Goal: Transaction & Acquisition: Purchase product/service

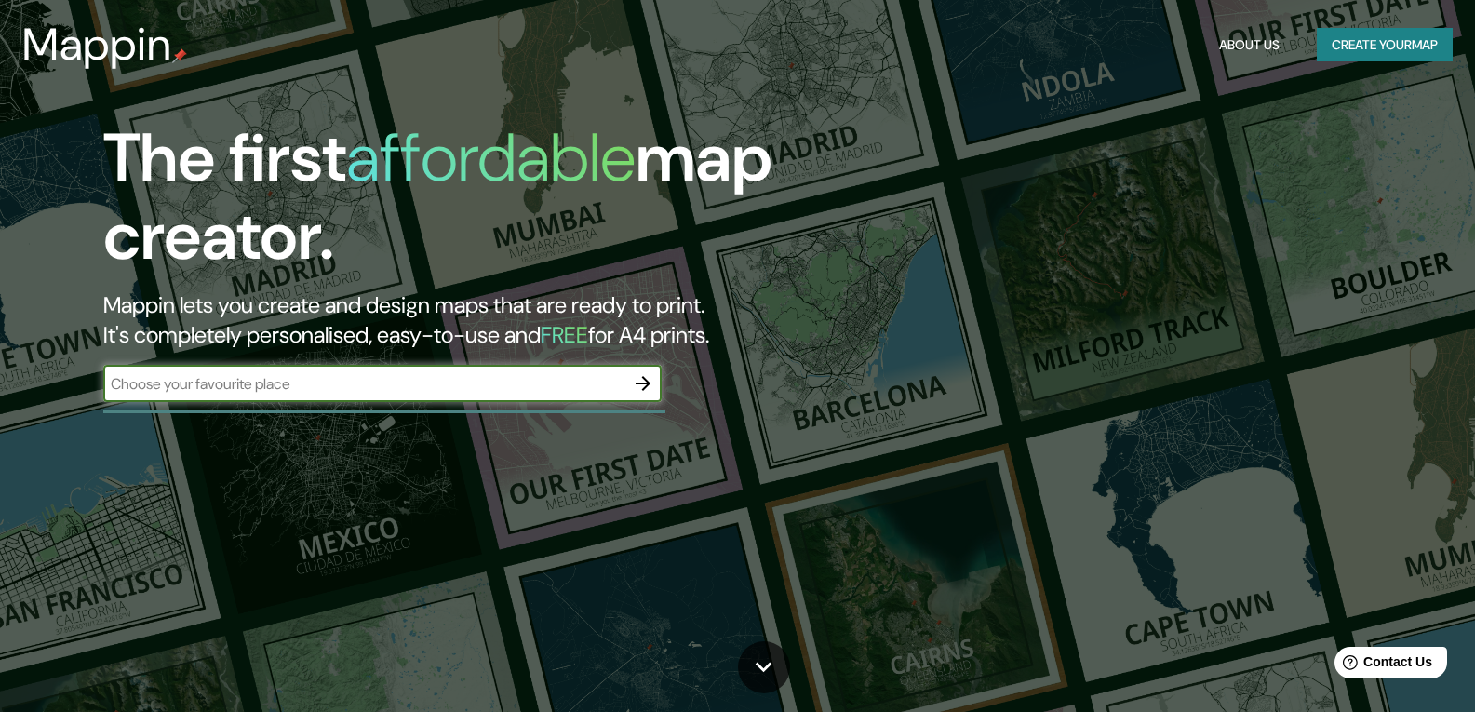
click at [464, 391] on input "text" at bounding box center [363, 383] width 521 height 21
click at [356, 374] on input "text" at bounding box center [363, 383] width 521 height 21
paste input "[STREET_ADDRESS][US_STATE] [GEOGRAPHIC_DATA]."
type input "[STREET_ADDRESS][US_STATE] [GEOGRAPHIC_DATA]."
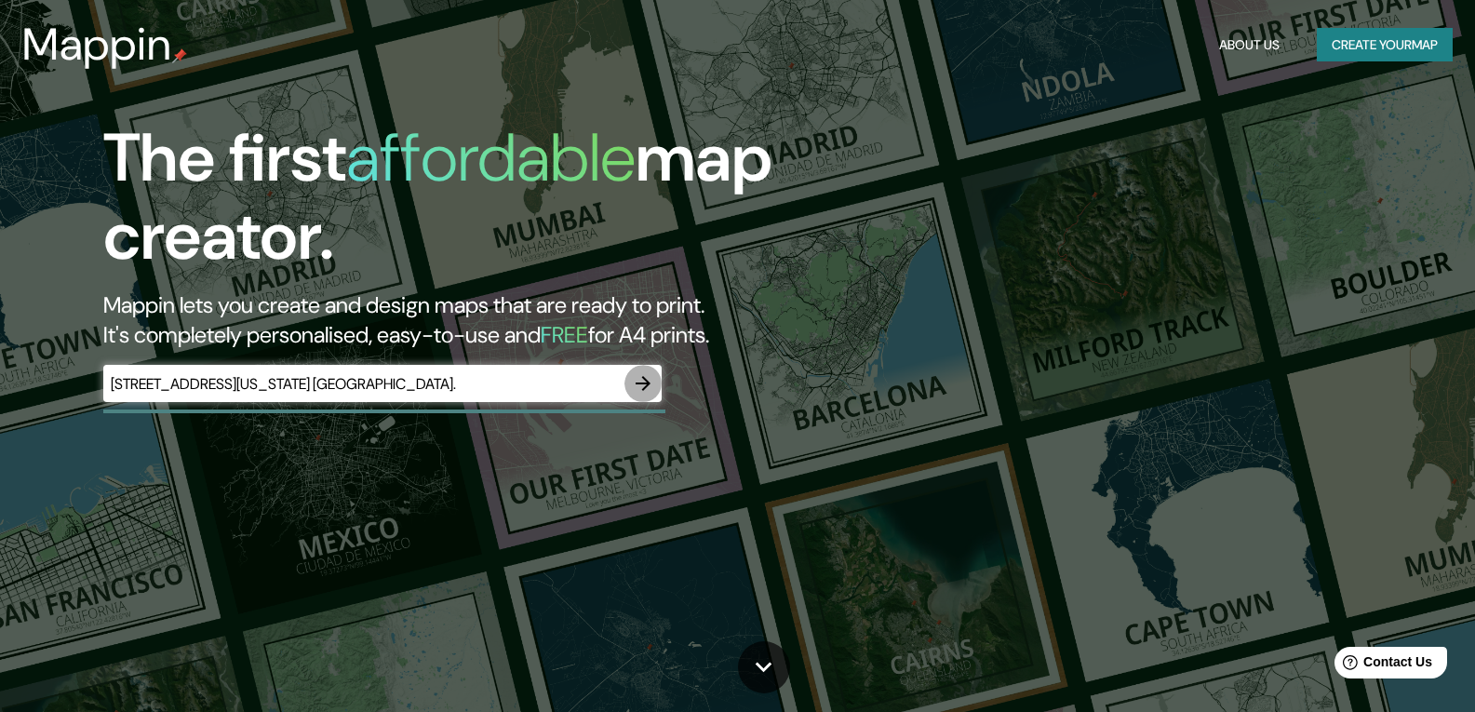
click at [636, 390] on icon "button" at bounding box center [643, 383] width 22 height 22
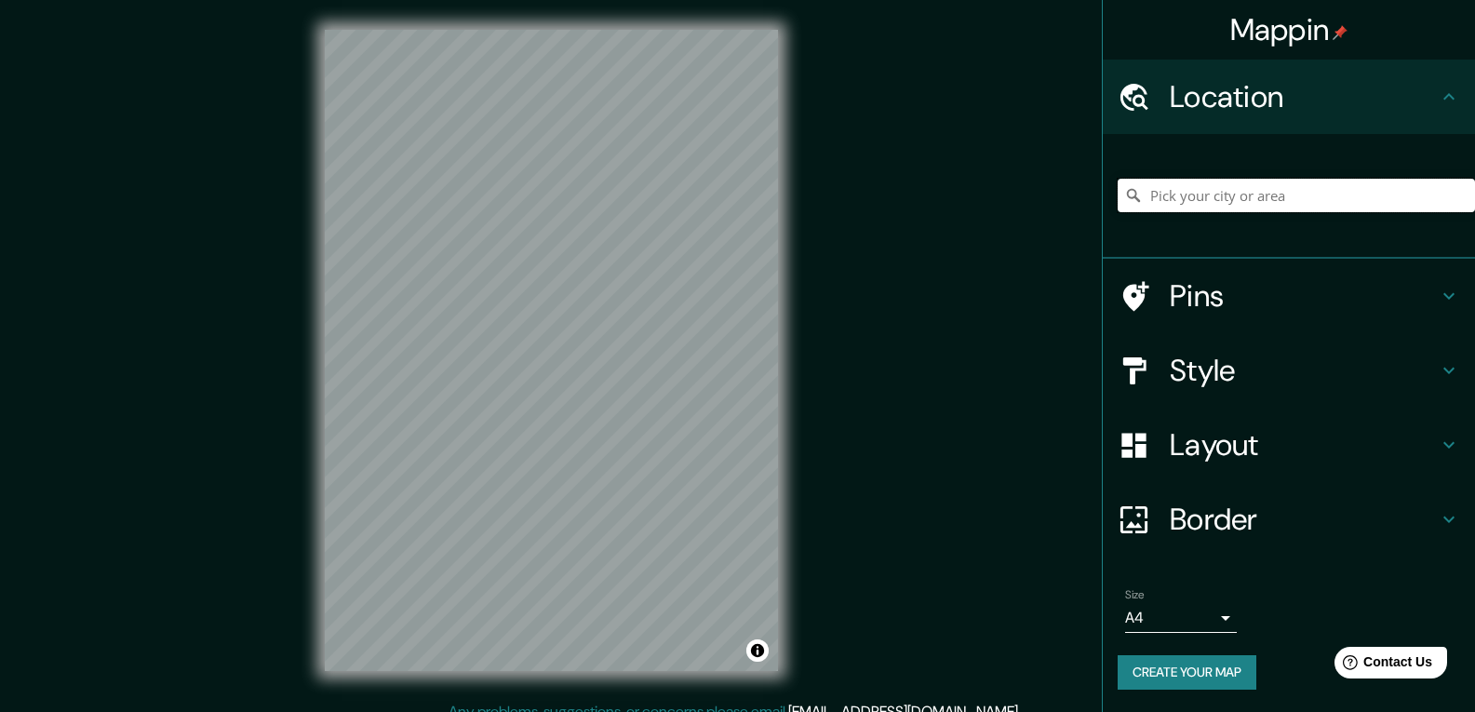
click at [1226, 204] on input "Pick your city or area" at bounding box center [1296, 195] width 357 height 33
paste input "[STREET_ADDRESS][US_STATE] [GEOGRAPHIC_DATA]."
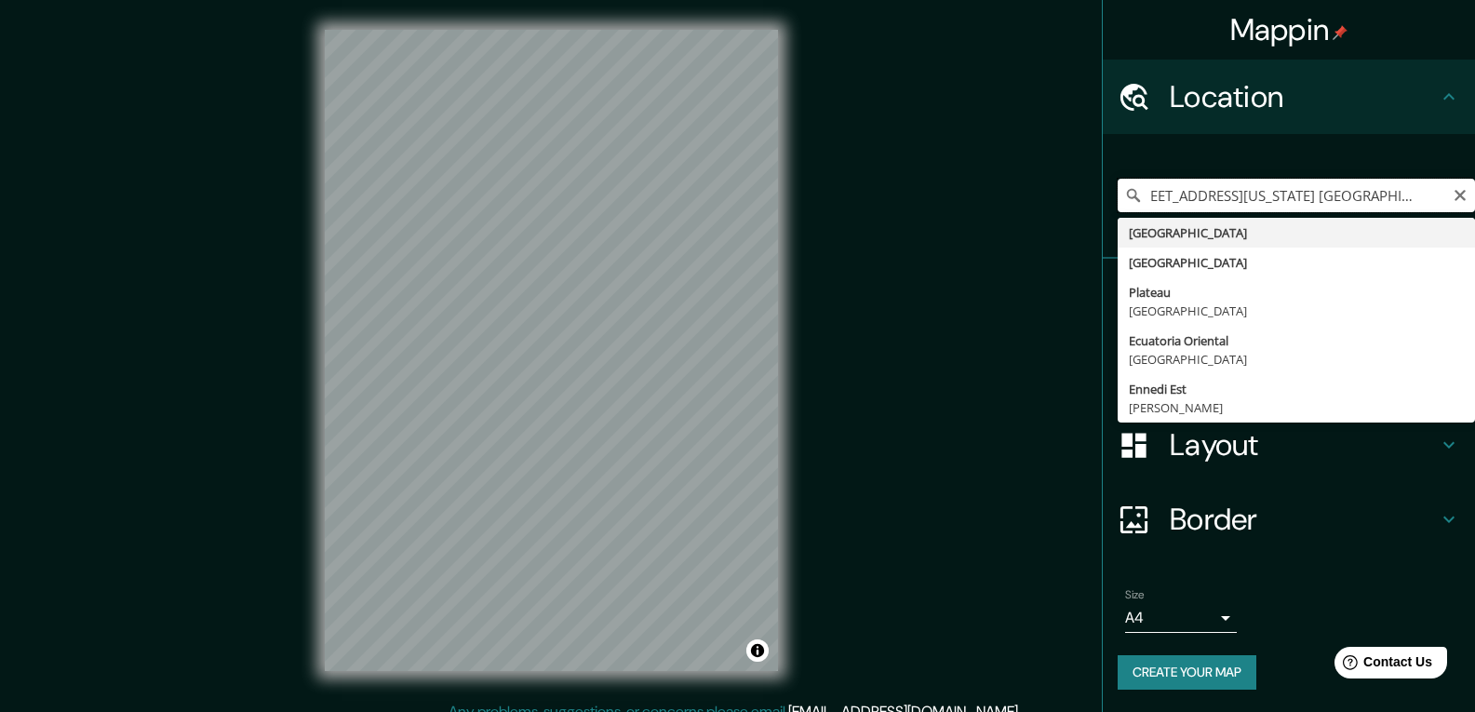
type input "[GEOGRAPHIC_DATA]"
drag, startPoint x: 1242, startPoint y: 193, endPoint x: 902, endPoint y: 171, distance: 341.2
click at [904, 171] on div "Mappin Location [GEOGRAPHIC_DATA] [GEOGRAPHIC_DATA] [GEOGRAPHIC_DATA] [GEOGRAPH…" at bounding box center [737, 365] width 1475 height 730
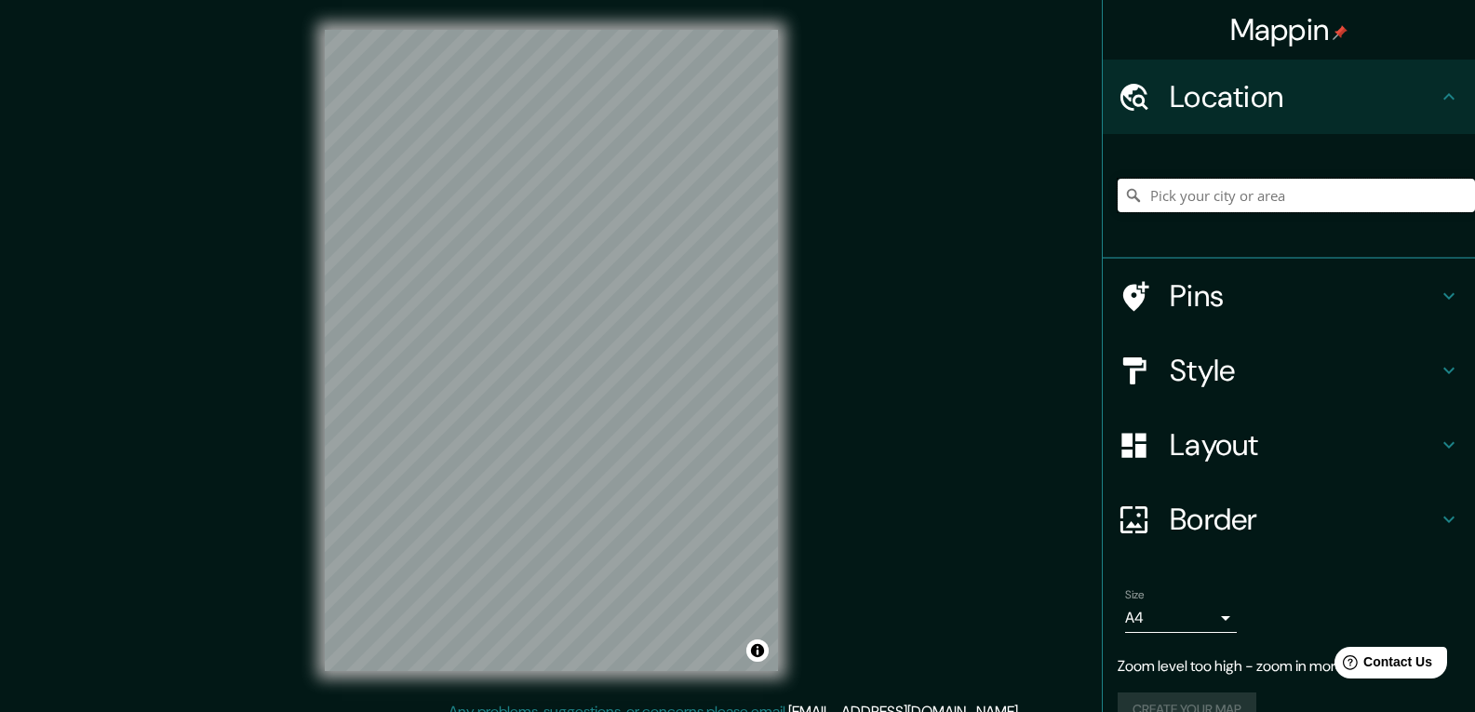
paste input "[STREET_ADDRESS] [GEOGRAPHIC_DATA]."
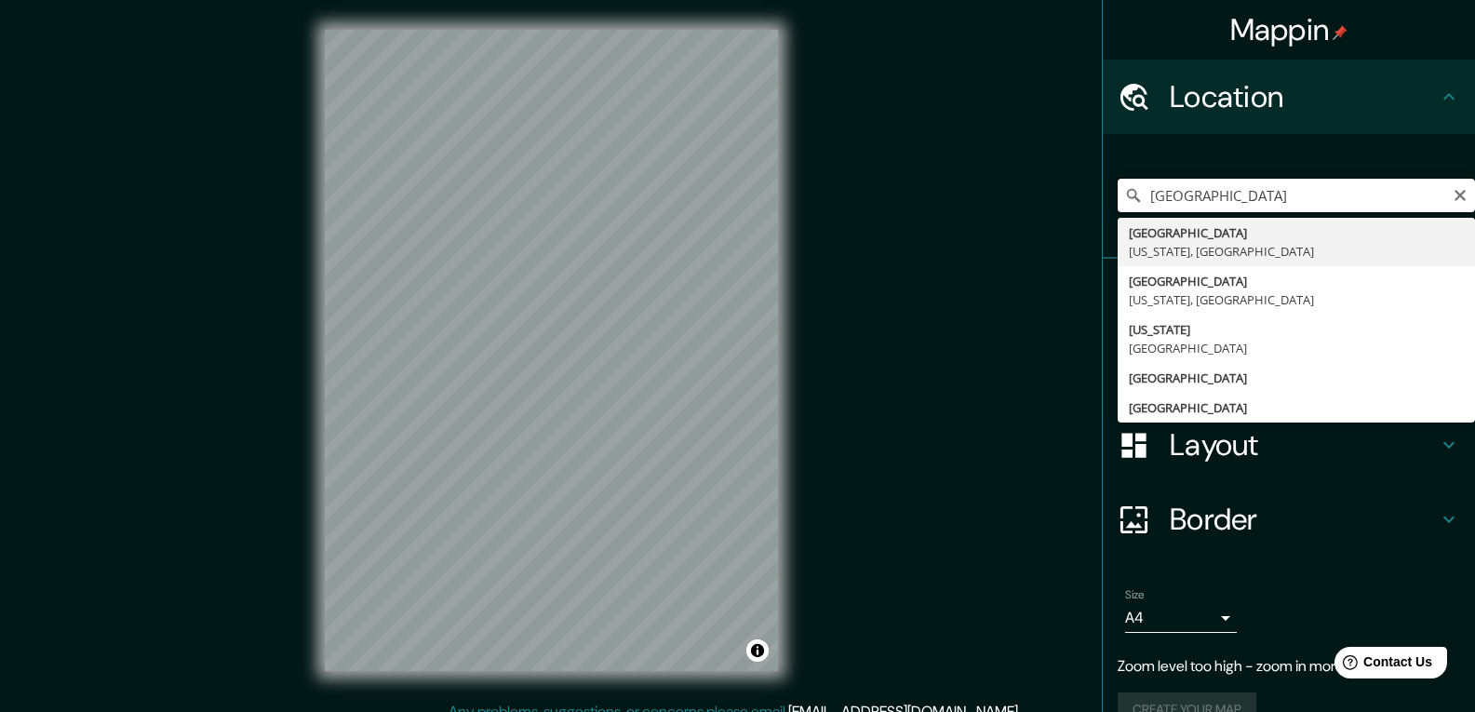
click at [670, 191] on div "Mappin Location [GEOGRAPHIC_DATA] [GEOGRAPHIC_DATA] [US_STATE], [GEOGRAPHIC_DAT…" at bounding box center [737, 365] width 1475 height 730
paste input "[STREET_ADDRESS] [GEOGRAPHIC_DATA]."
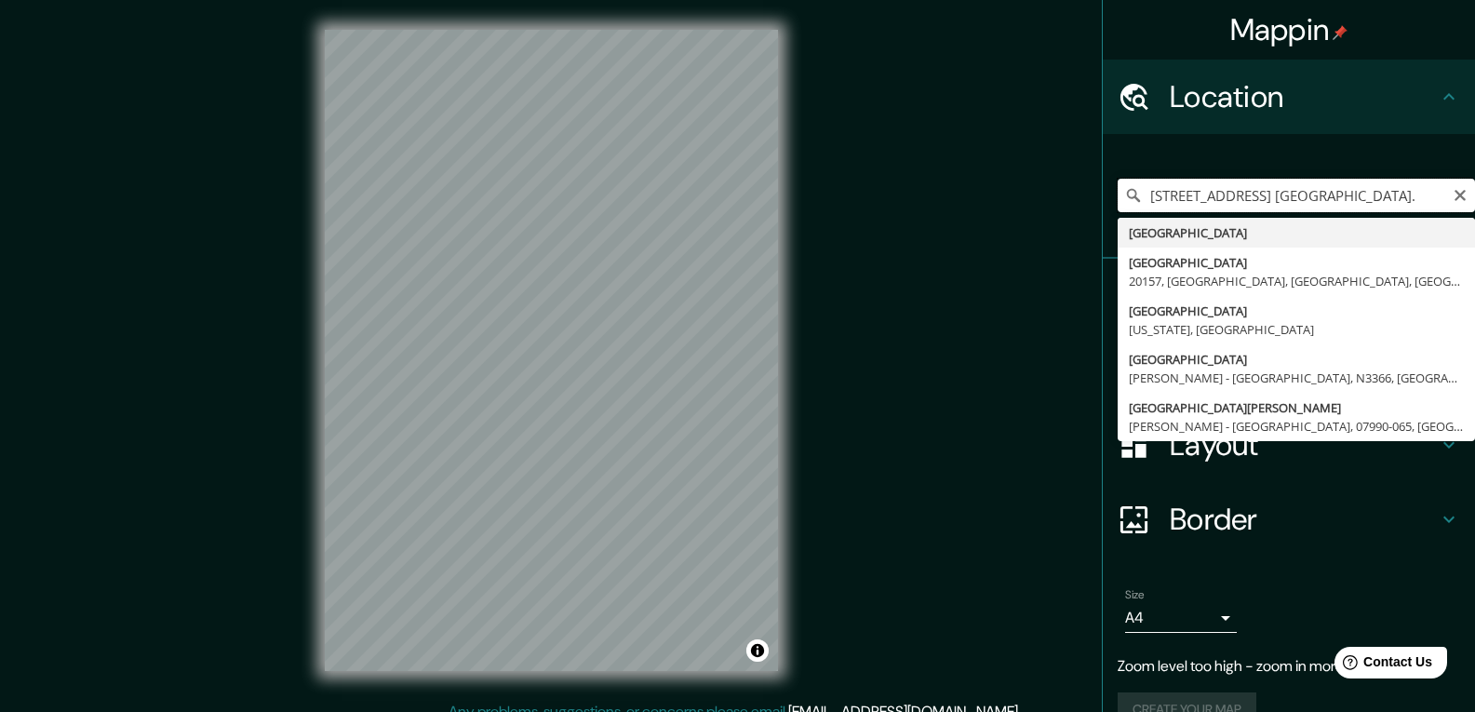
type input "[GEOGRAPHIC_DATA]"
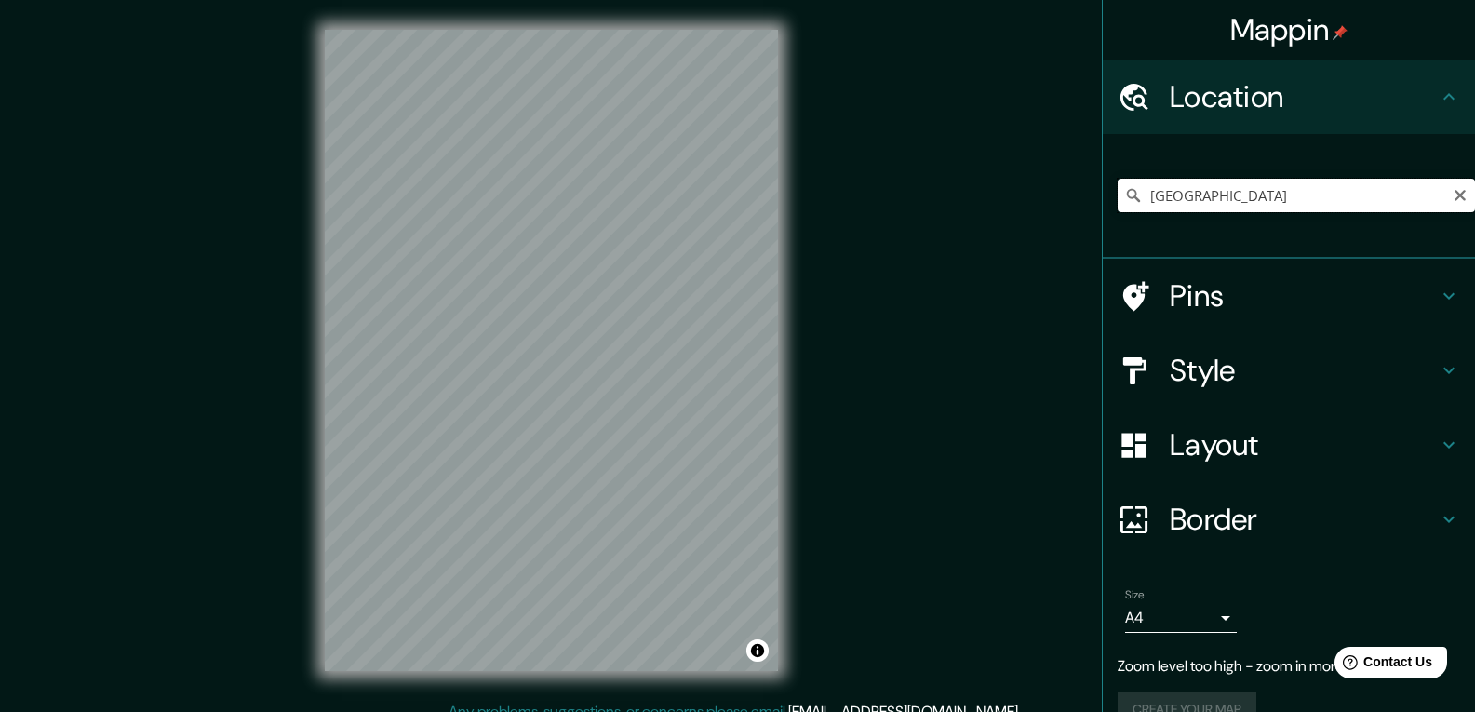
drag, startPoint x: 1211, startPoint y: 182, endPoint x: 933, endPoint y: 198, distance: 277.7
click at [934, 198] on div "Mappin Location [GEOGRAPHIC_DATA] [GEOGRAPHIC_DATA] [GEOGRAPHIC_DATA] 20157, [G…" at bounding box center [737, 365] width 1475 height 730
paste input "[STREET_ADDRESS] [GEOGRAPHIC_DATA]."
type input "[GEOGRAPHIC_DATA], [US_STATE], [GEOGRAPHIC_DATA]"
click at [1395, 310] on h4 "Pins" at bounding box center [1304, 295] width 268 height 37
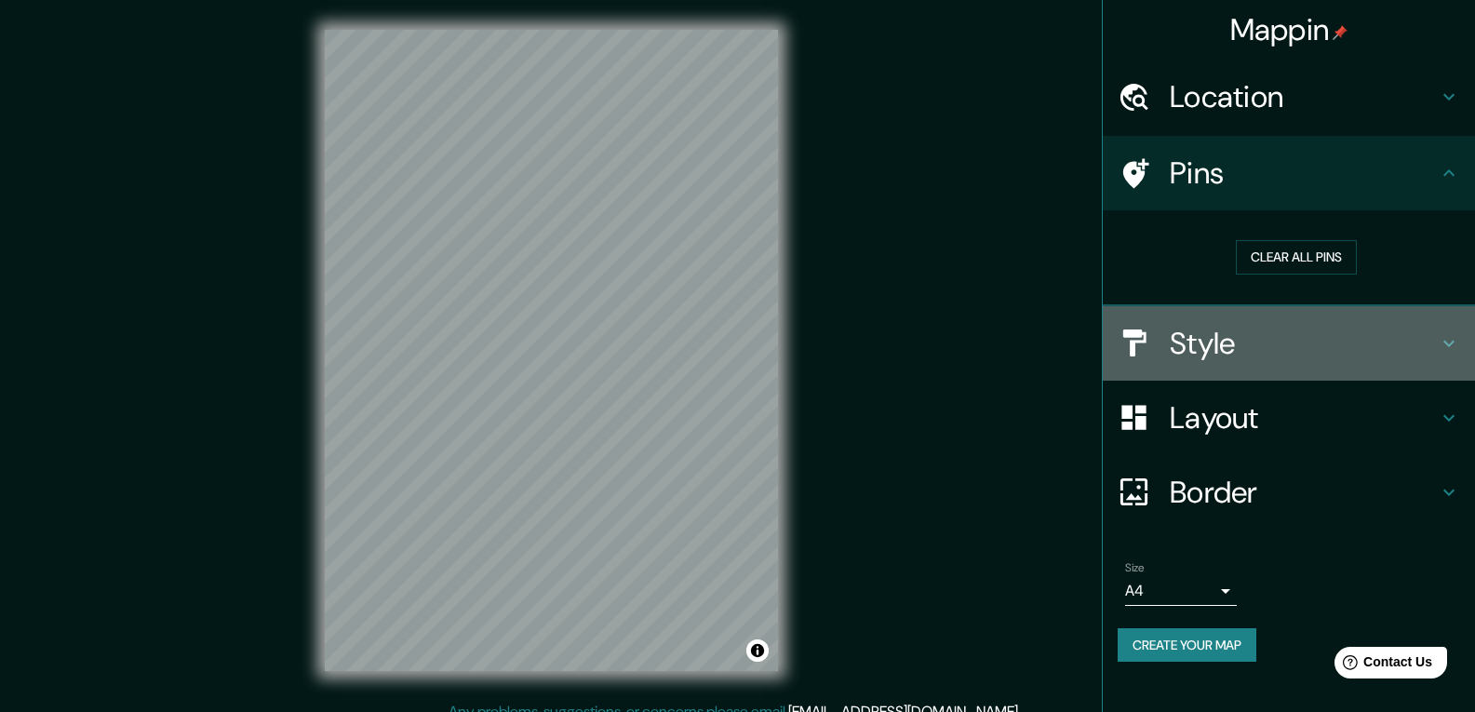
click at [1327, 356] on h4 "Style" at bounding box center [1304, 343] width 268 height 37
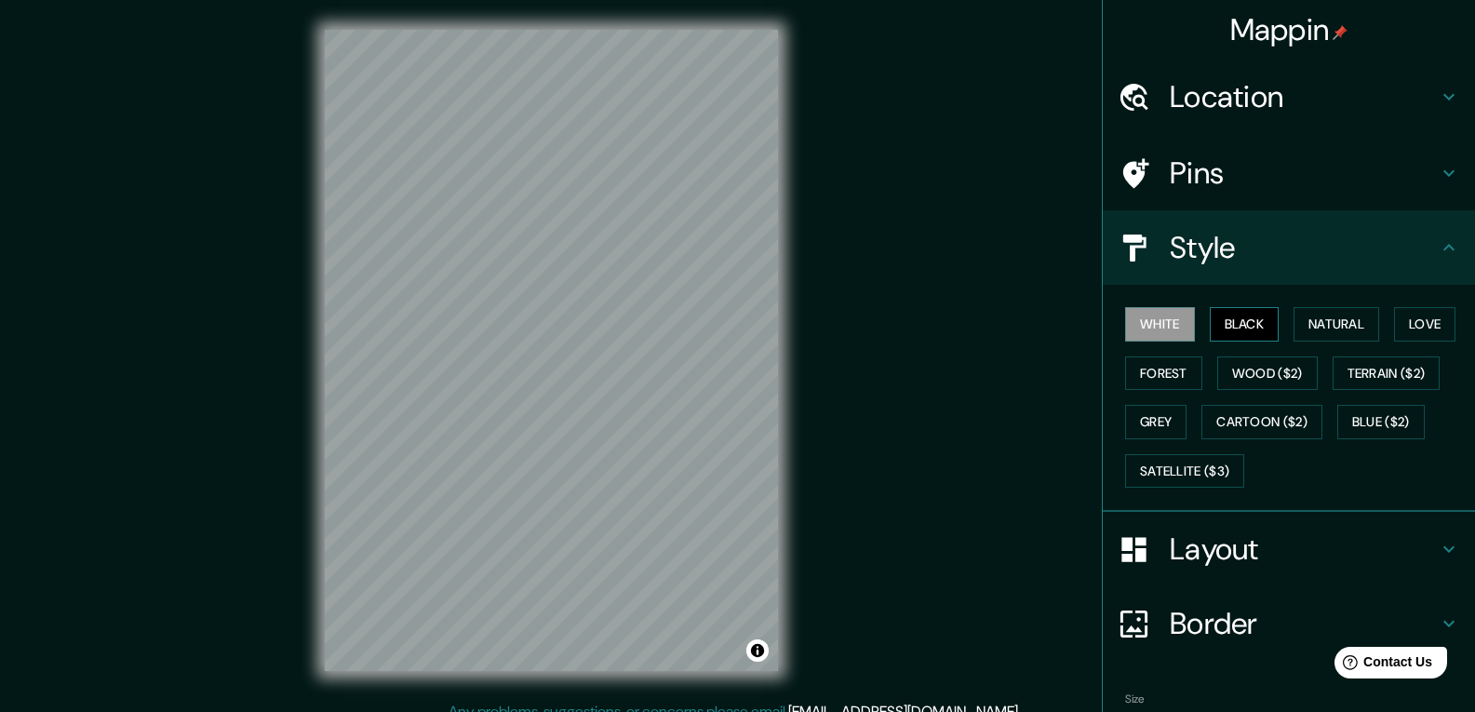
click at [1252, 324] on button "Black" at bounding box center [1245, 324] width 70 height 34
click at [1136, 403] on div "White Black Natural Love Forest Wood ($2) Terrain ($2) Grey Cartoon ($2) Blue (…" at bounding box center [1296, 397] width 357 height 195
click at [1139, 419] on button "Grey" at bounding box center [1155, 422] width 61 height 34
click at [1300, 565] on h4 "Layout" at bounding box center [1304, 548] width 268 height 37
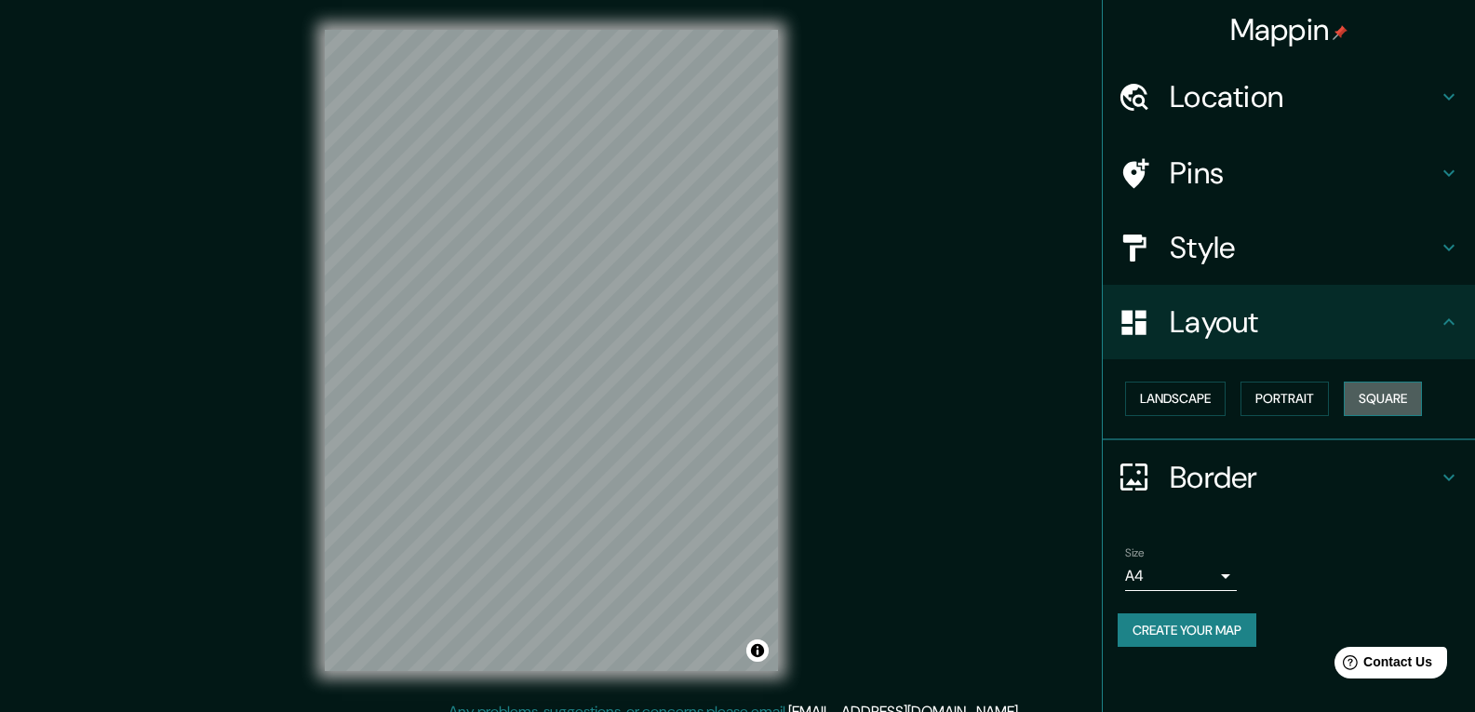
click at [1402, 394] on button "Square" at bounding box center [1383, 399] width 78 height 34
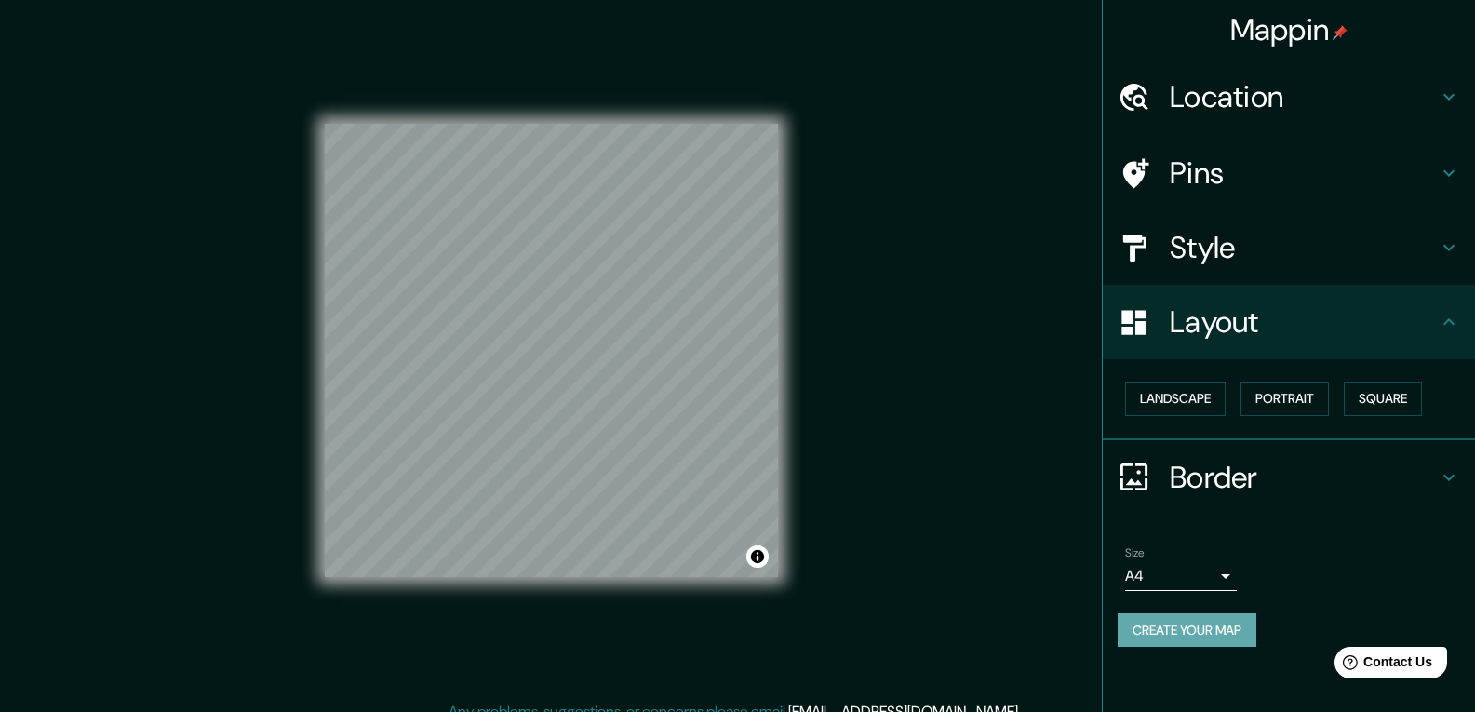
click at [1198, 630] on button "Create your map" at bounding box center [1187, 630] width 139 height 34
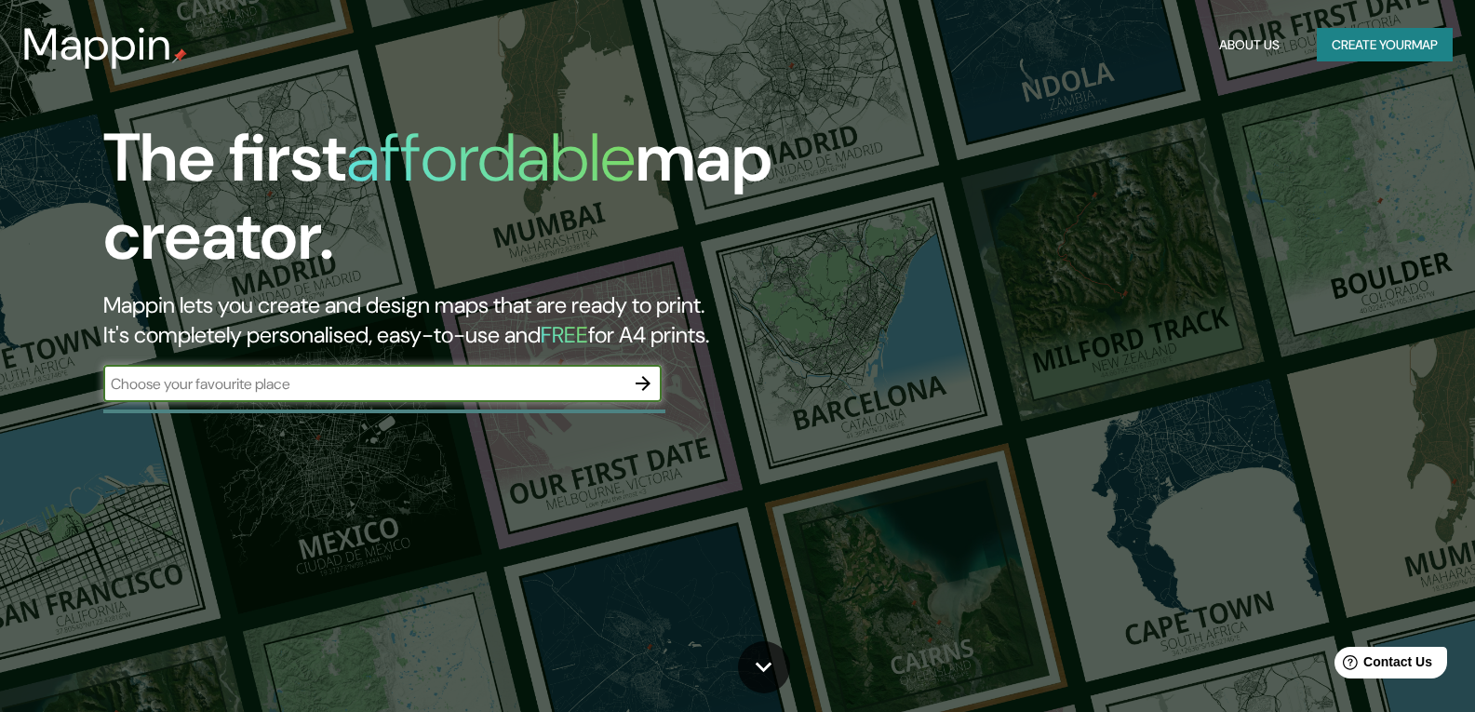
click at [351, 386] on input "text" at bounding box center [363, 383] width 521 height 21
type input "Monterey Park, California, Estados Unido"
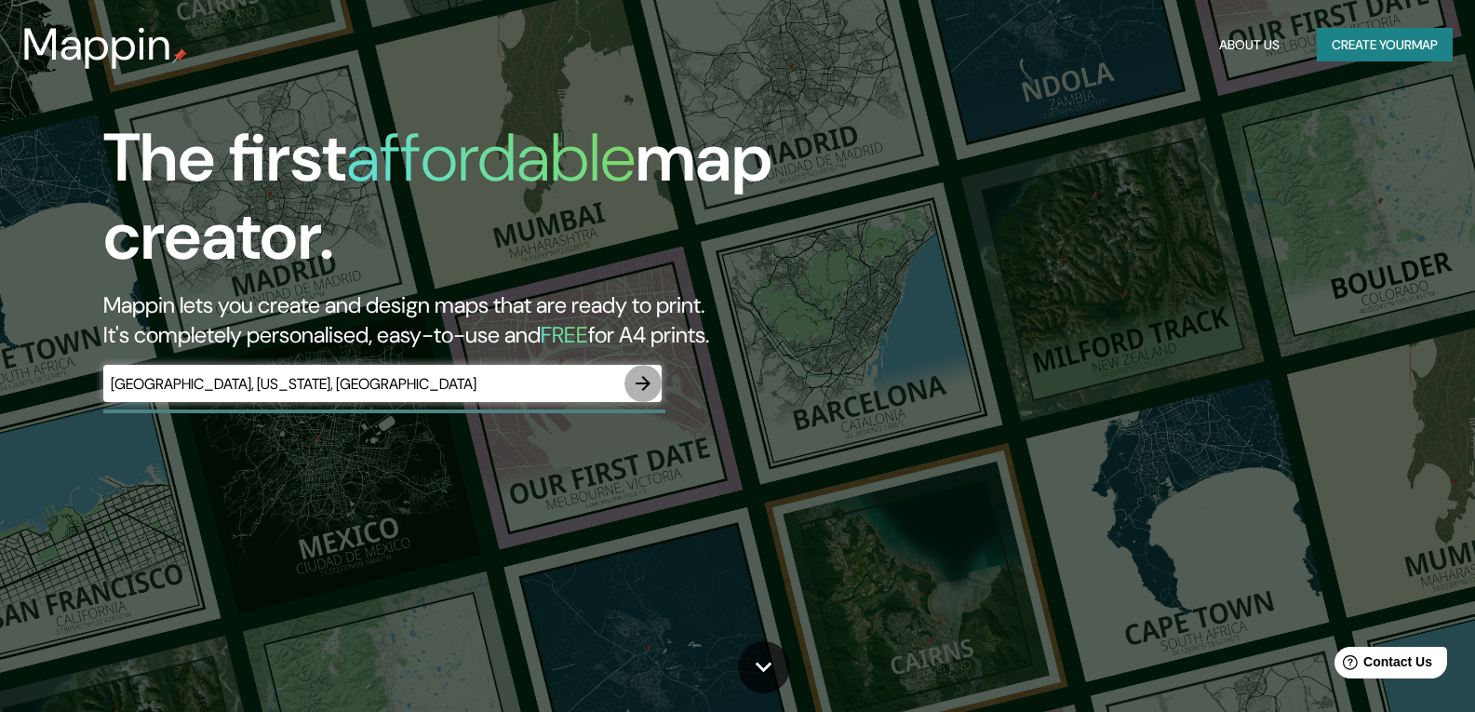
click at [651, 369] on button "button" at bounding box center [642, 383] width 37 height 37
